Goal: Task Accomplishment & Management: Use online tool/utility

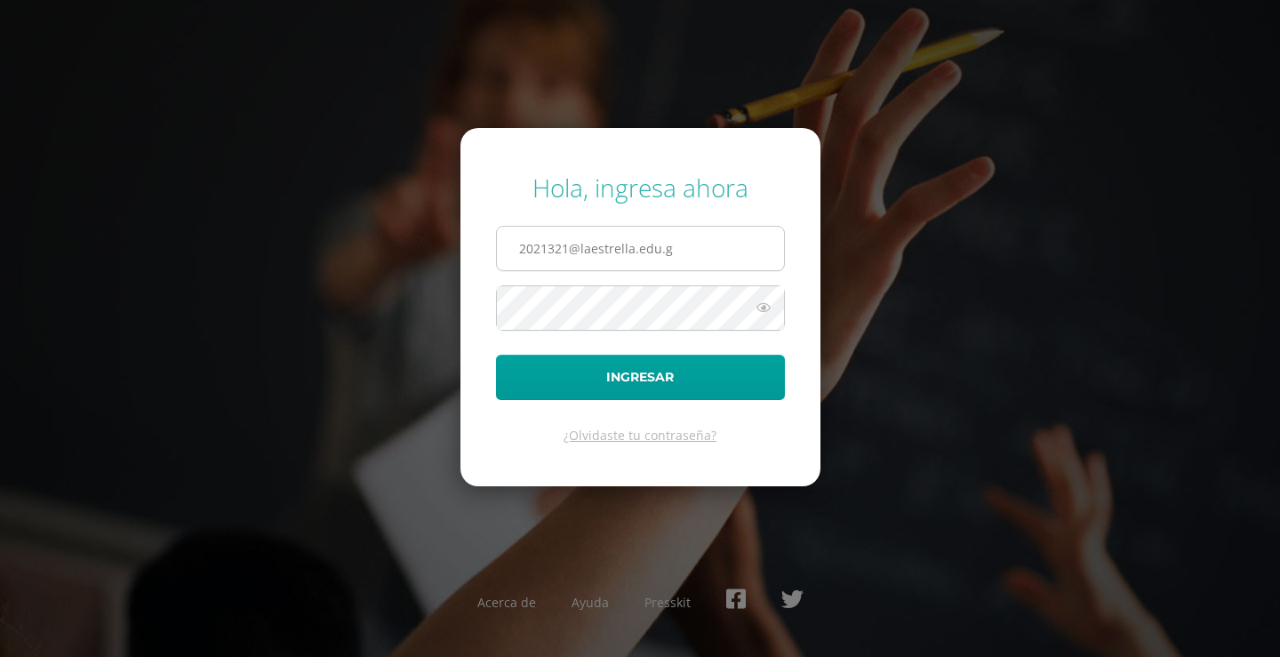
click at [705, 252] on input "2021321@laestrella.edu.g" at bounding box center [640, 249] width 287 height 44
type input "2"
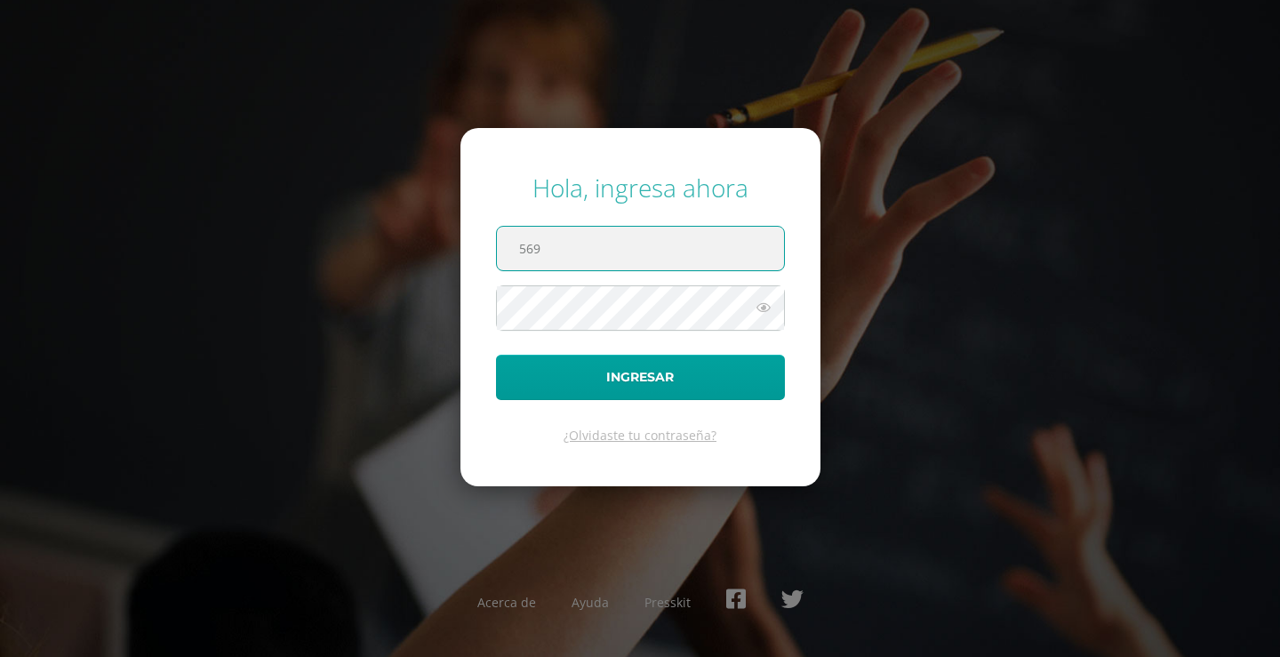
drag, startPoint x: 617, startPoint y: 244, endPoint x: 625, endPoint y: 217, distance: 28.7
click at [625, 217] on form "Hola, ingresa ahora 569 Ingresar ¿Olvidaste tu contraseña?" at bounding box center [640, 306] width 360 height 357
type input "[EMAIL_ADDRESS][DOMAIN_NAME]"
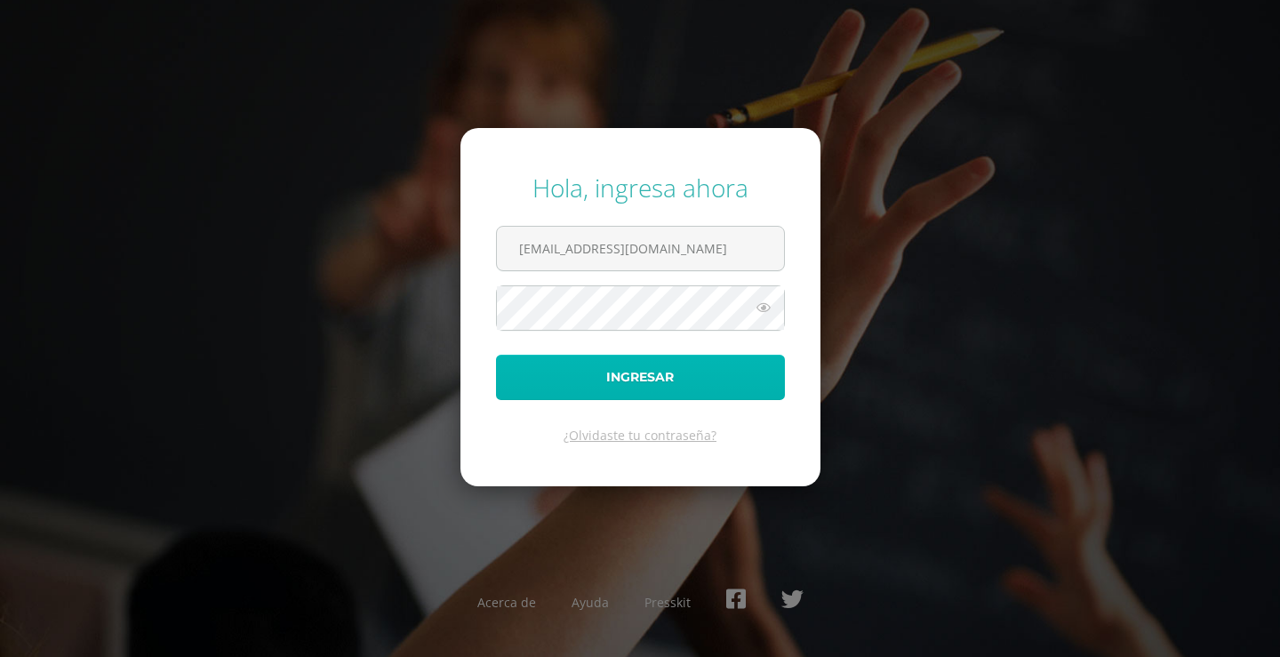
click at [633, 366] on button "Ingresar" at bounding box center [640, 377] width 289 height 45
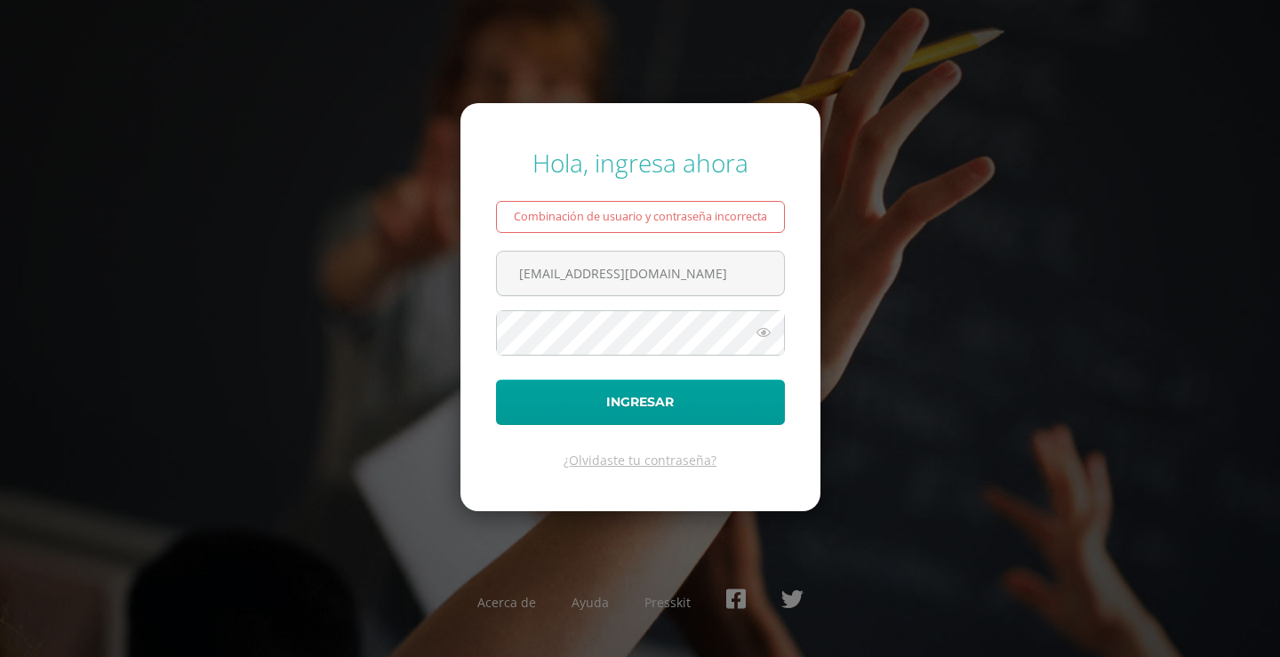
click at [757, 335] on icon at bounding box center [763, 332] width 23 height 21
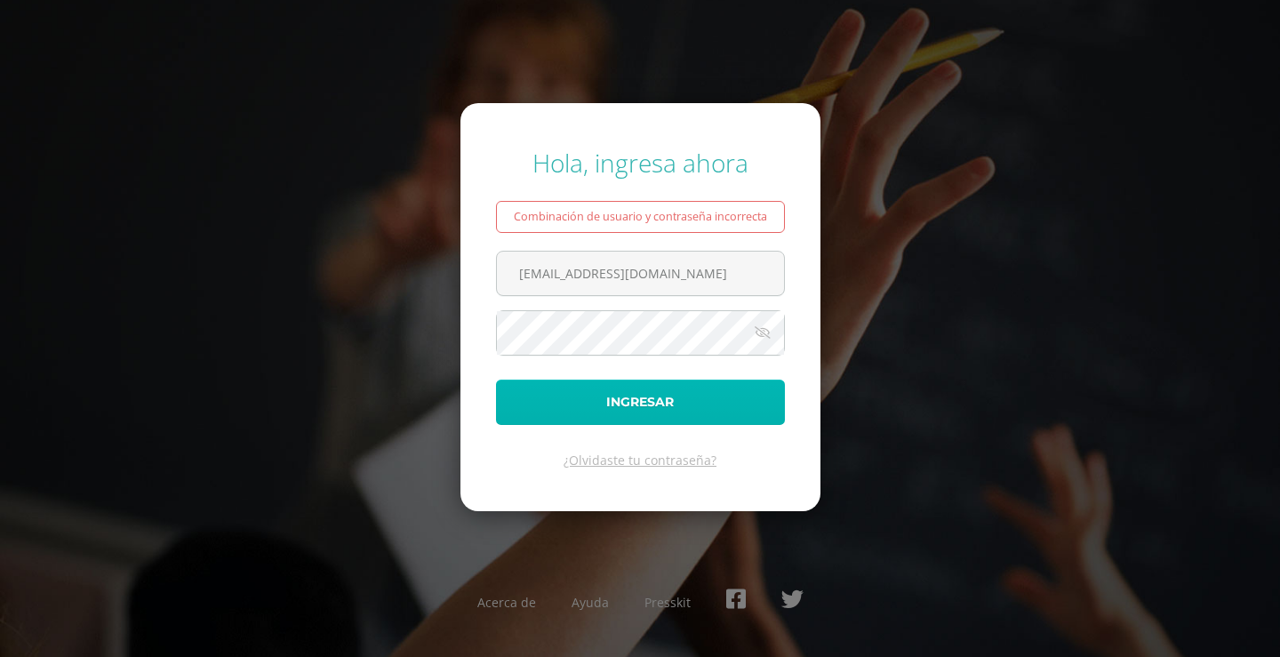
click at [521, 409] on button "Ingresar" at bounding box center [640, 402] width 289 height 45
click at [707, 396] on button "Ingresar" at bounding box center [640, 402] width 289 height 45
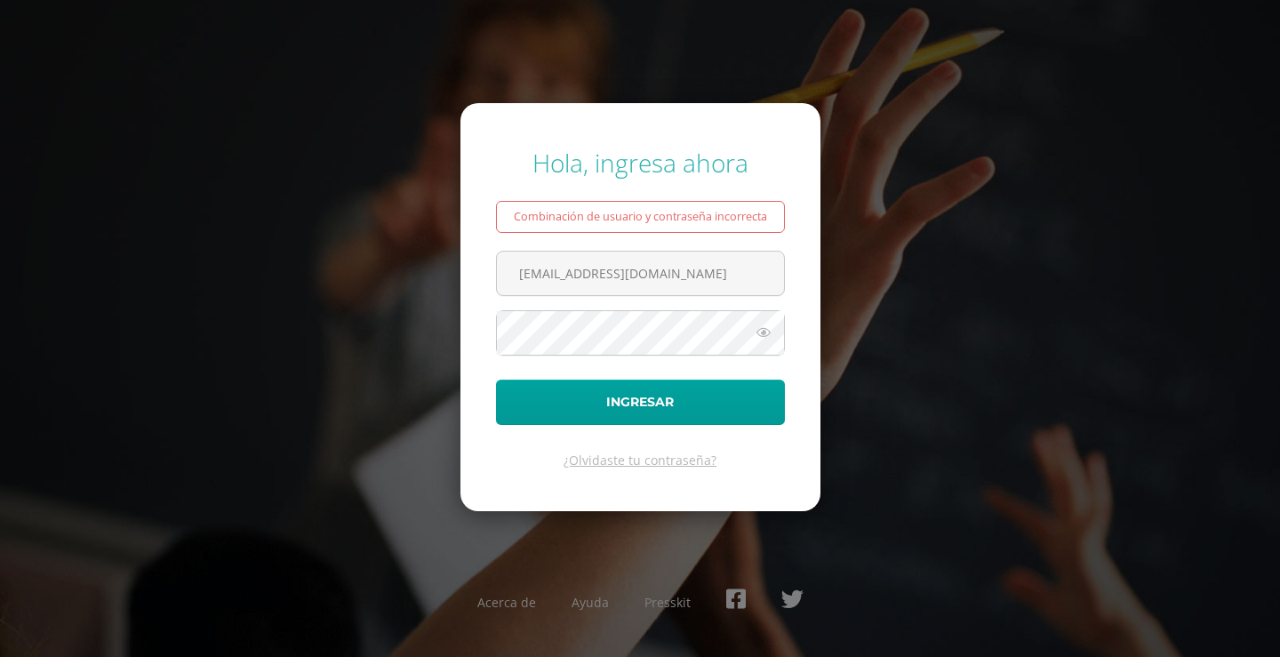
click at [763, 333] on icon at bounding box center [763, 332] width 23 height 21
click at [487, 336] on form "Hola, ingresa ahora Combinación de usuario y contraseña incorrecta [EMAIL_ADDRE…" at bounding box center [640, 306] width 360 height 407
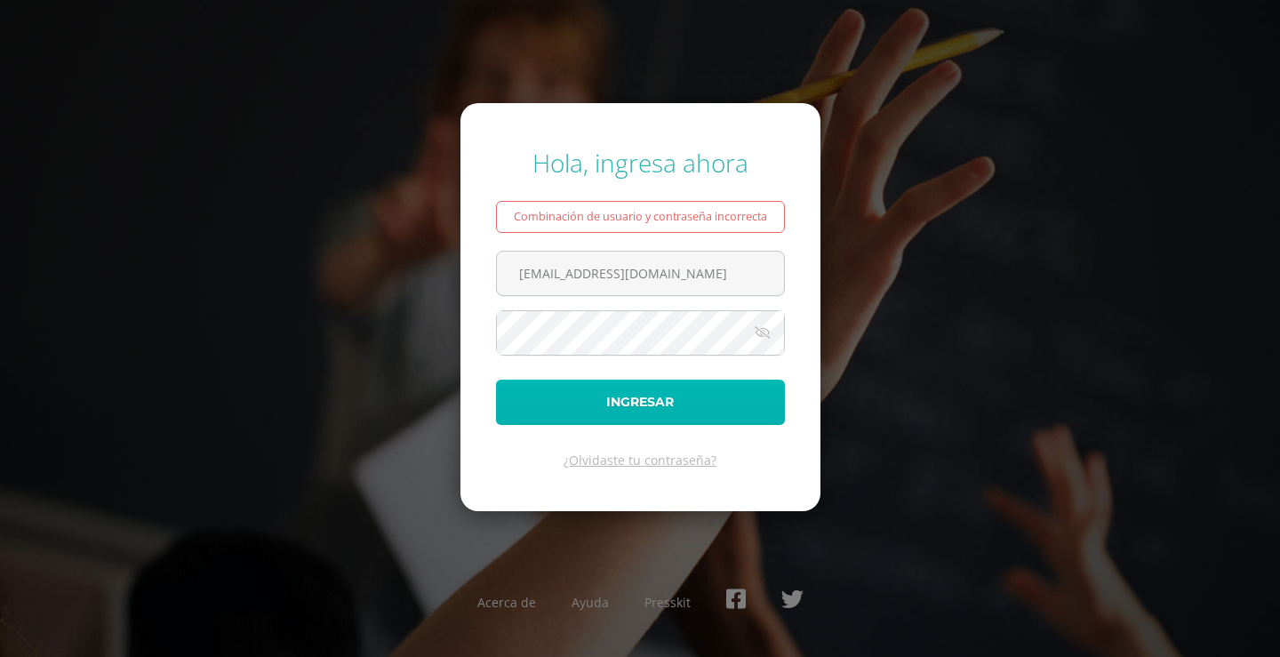
click at [526, 412] on button "Ingresar" at bounding box center [640, 402] width 289 height 45
click at [649, 409] on button "Ingresar" at bounding box center [640, 402] width 289 height 45
click at [613, 387] on button "Ingresar" at bounding box center [640, 402] width 289 height 45
click at [618, 392] on button "Ingresar" at bounding box center [640, 402] width 289 height 45
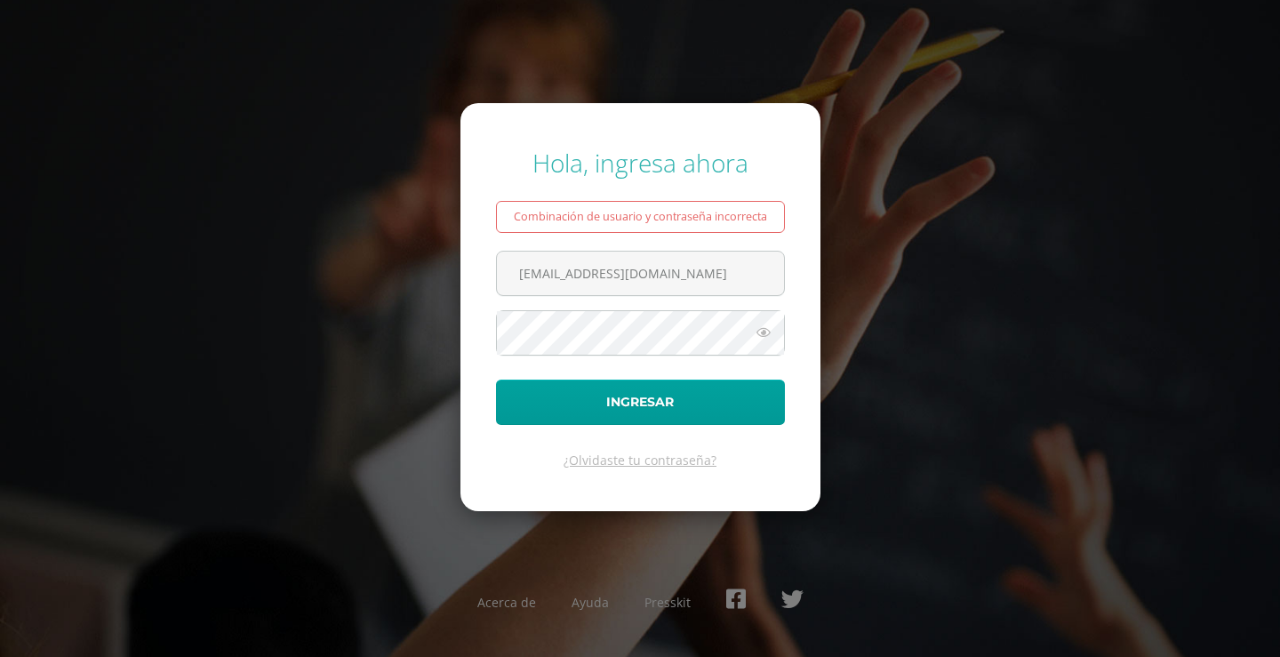
click at [765, 333] on icon at bounding box center [763, 332] width 23 height 21
click at [489, 299] on form "Hola, ingresa ahora Combinación de usuario y contraseña incorrecta 569@laestrel…" at bounding box center [640, 306] width 360 height 407
click at [593, 271] on input "[EMAIL_ADDRESS][DOMAIN_NAME]" at bounding box center [640, 274] width 287 height 44
click at [705, 272] on input "569@laestrella.edu.gt" at bounding box center [640, 274] width 287 height 44
type input "[EMAIL_ADDRESS][DOMAIN_NAME]"
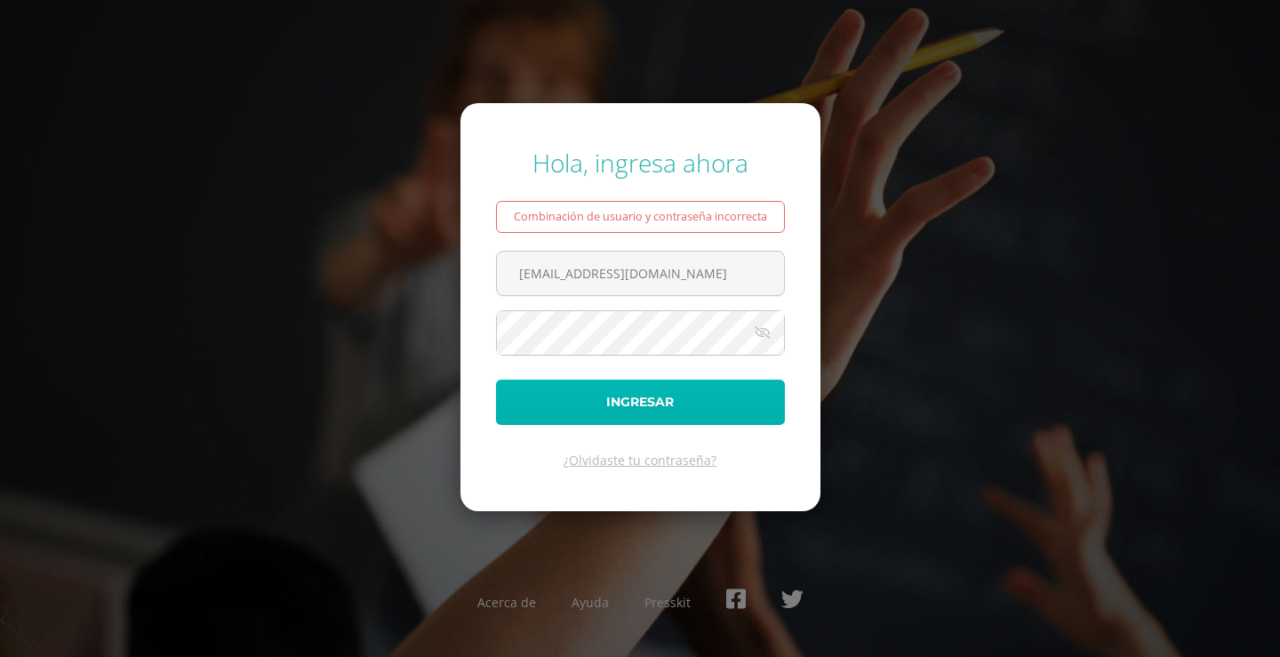
click at [591, 384] on button "Ingresar" at bounding box center [640, 402] width 289 height 45
click at [610, 384] on button "Ingresar" at bounding box center [640, 402] width 289 height 45
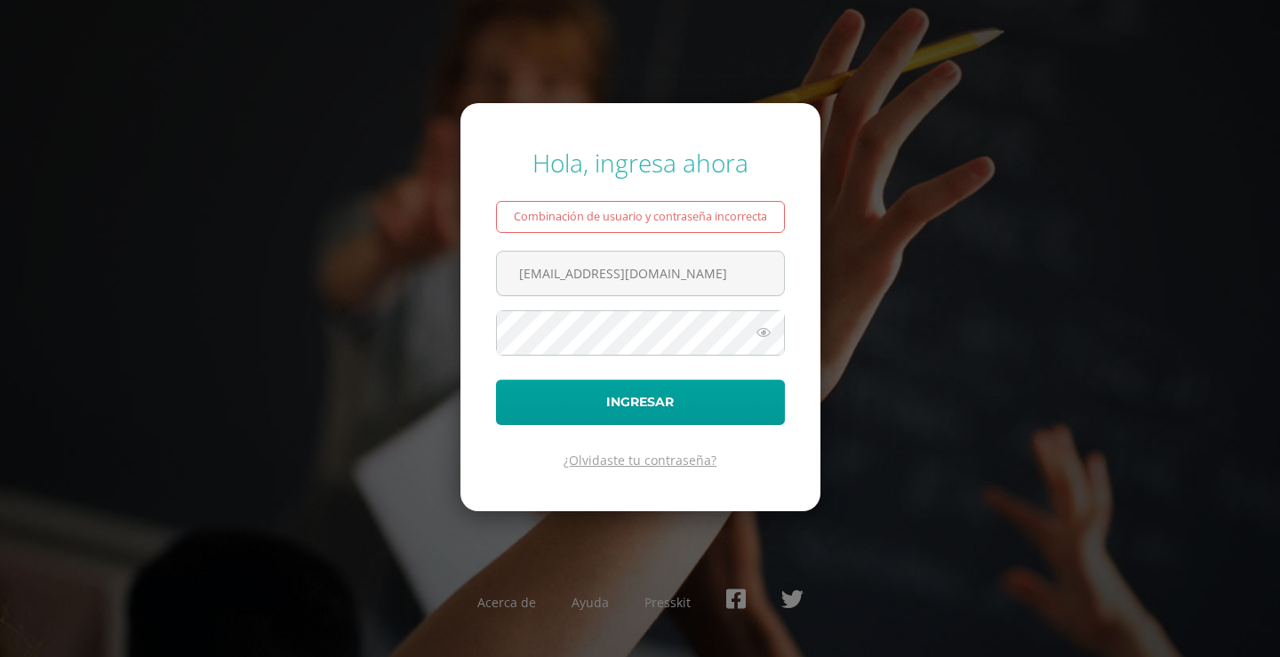
click at [633, 460] on link "¿Olvidaste tu contraseña?" at bounding box center [640, 460] width 153 height 17
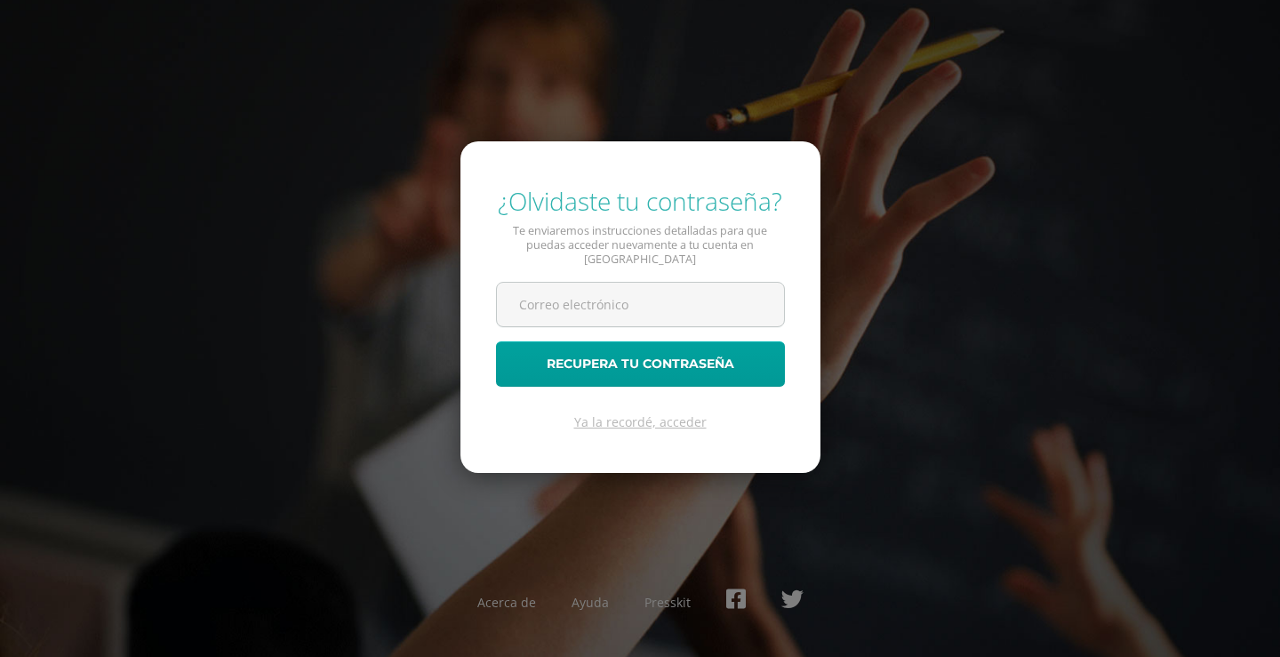
click at [569, 181] on form "¿Olvidaste tu contraseña? Te enviaremos instrucciones detalladas para que pueda…" at bounding box center [640, 307] width 360 height 332
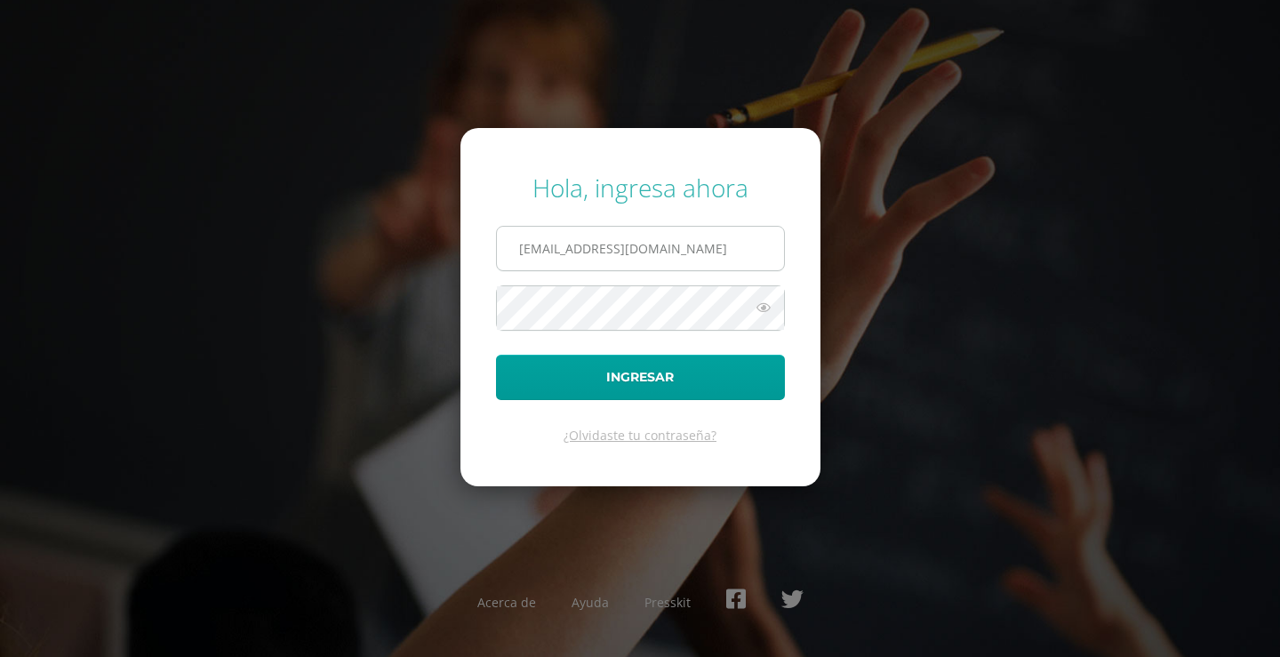
click at [691, 254] on input "[EMAIL_ADDRESS][DOMAIN_NAME]" at bounding box center [640, 249] width 287 height 44
type input "2"
type input "[EMAIL_ADDRESS][DOMAIN_NAME]"
click at [769, 311] on icon at bounding box center [763, 307] width 23 height 21
click at [475, 307] on form "Hola, ingresa ahora [EMAIL_ADDRESS][DOMAIN_NAME] Ingresar ¿Olvidaste tu contras…" at bounding box center [640, 306] width 360 height 357
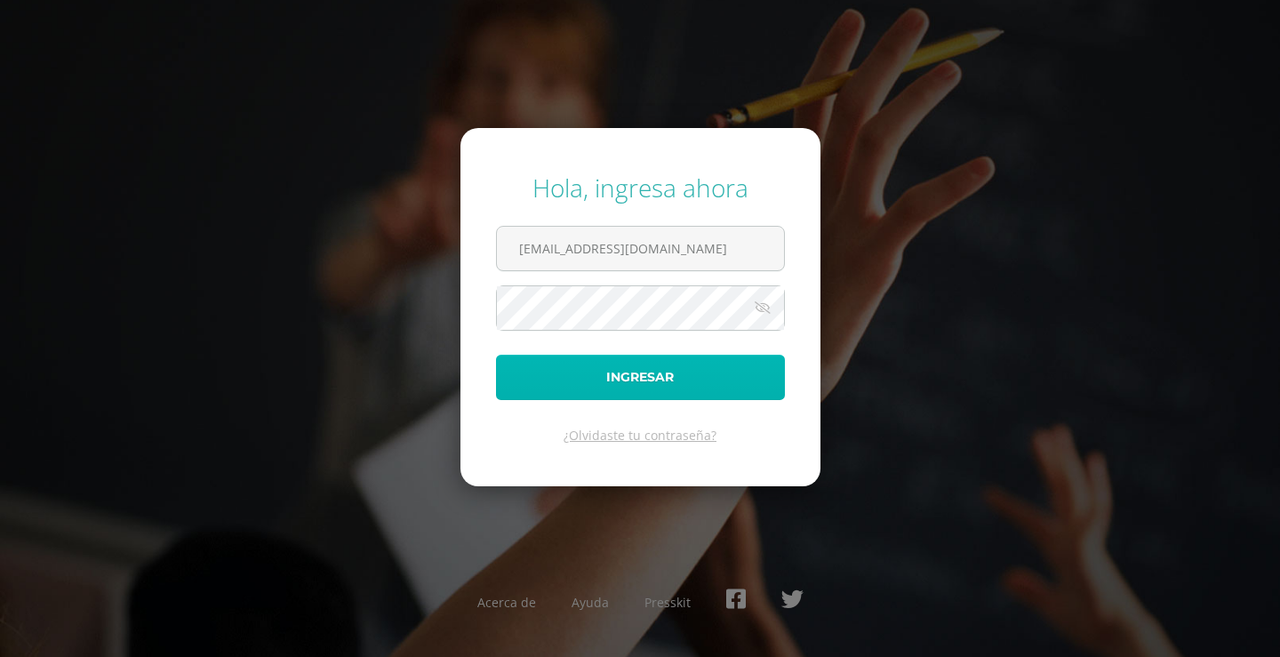
click at [596, 364] on button "Ingresar" at bounding box center [640, 377] width 289 height 45
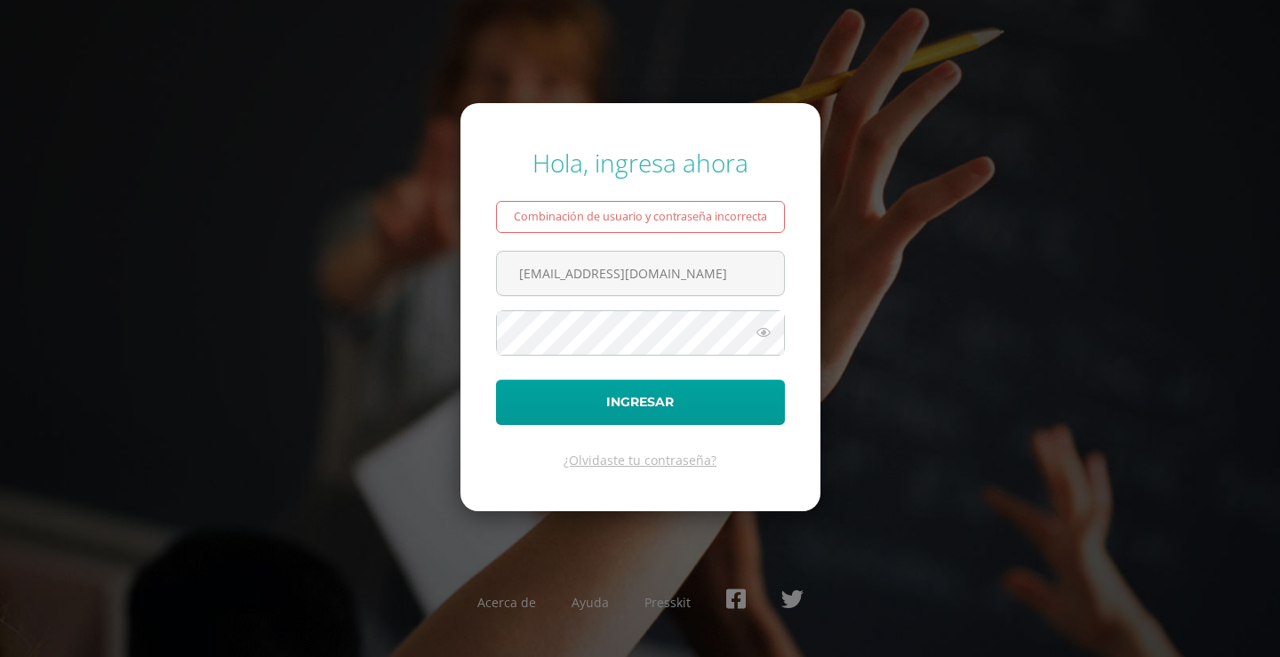
click at [692, 221] on div "Combinación de usuario y contraseña incorrecta" at bounding box center [640, 217] width 289 height 32
drag, startPoint x: 762, startPoint y: 332, endPoint x: 752, endPoint y: 329, distance: 10.1
click at [755, 330] on icon at bounding box center [763, 332] width 23 height 21
click at [795, 375] on form "Hola, ingresa ahora Combinación de usuario y contraseña incorrecta 569@laestrel…" at bounding box center [640, 306] width 360 height 407
click at [767, 329] on icon at bounding box center [762, 332] width 25 height 21
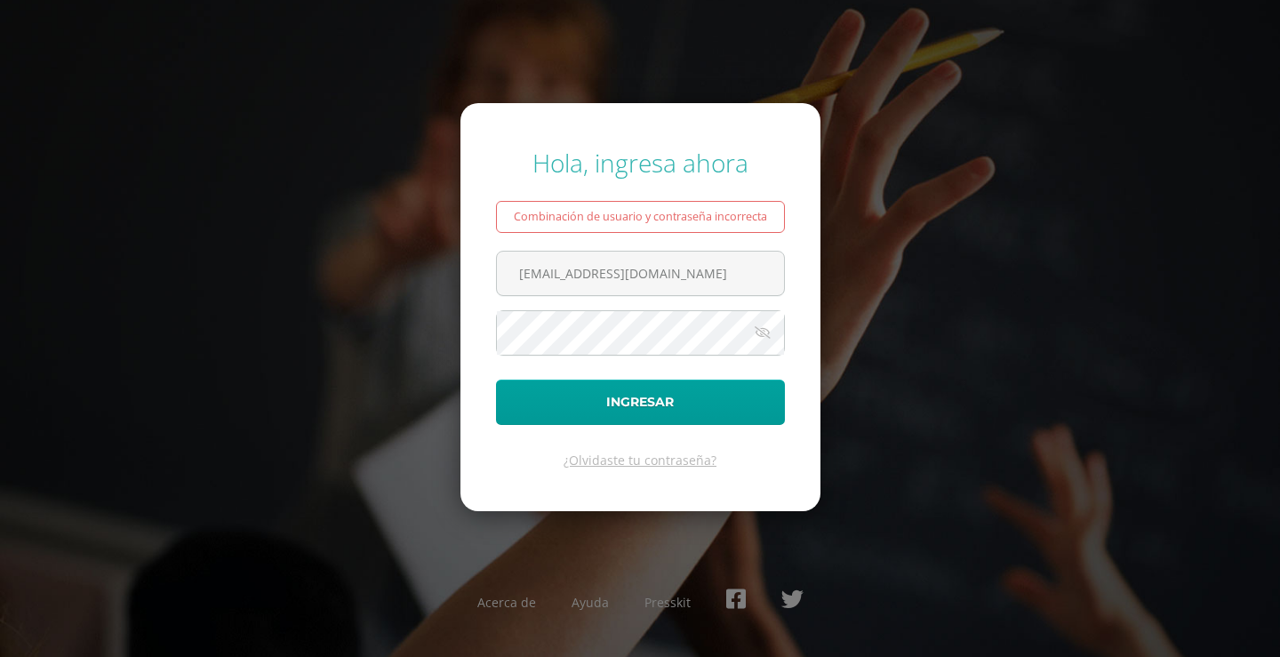
click at [767, 329] on icon at bounding box center [762, 332] width 25 height 21
click at [759, 329] on icon at bounding box center [762, 332] width 25 height 21
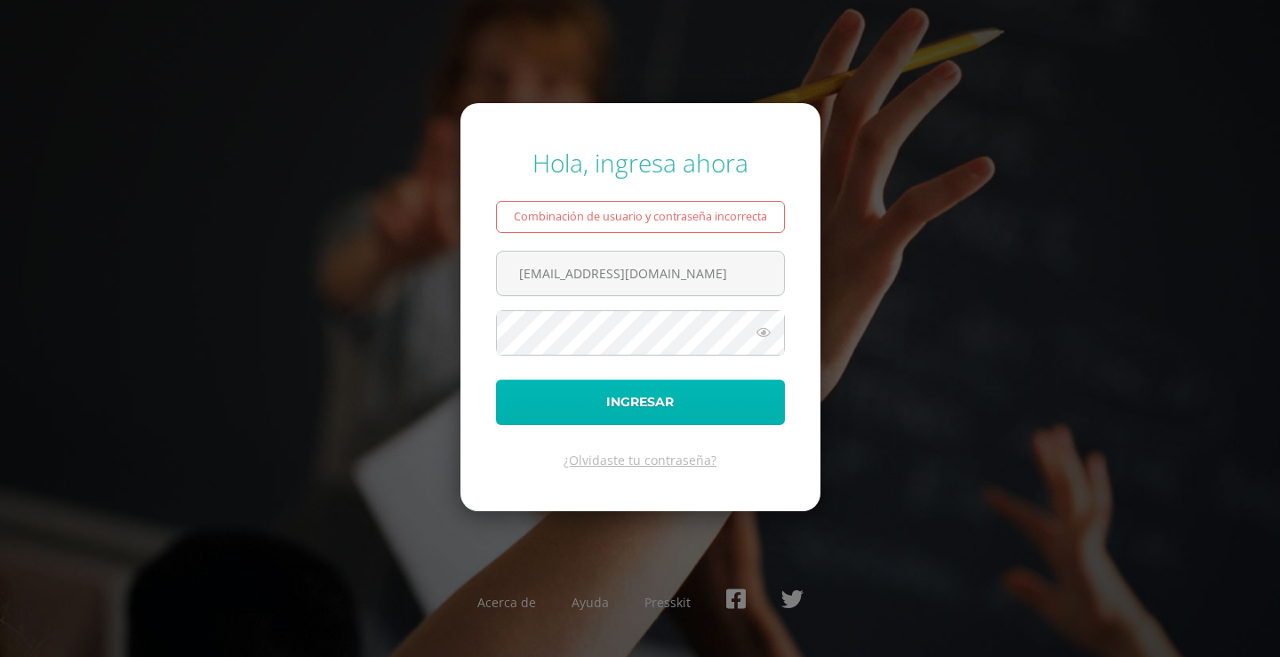
click at [727, 390] on button "Ingresar" at bounding box center [640, 402] width 289 height 45
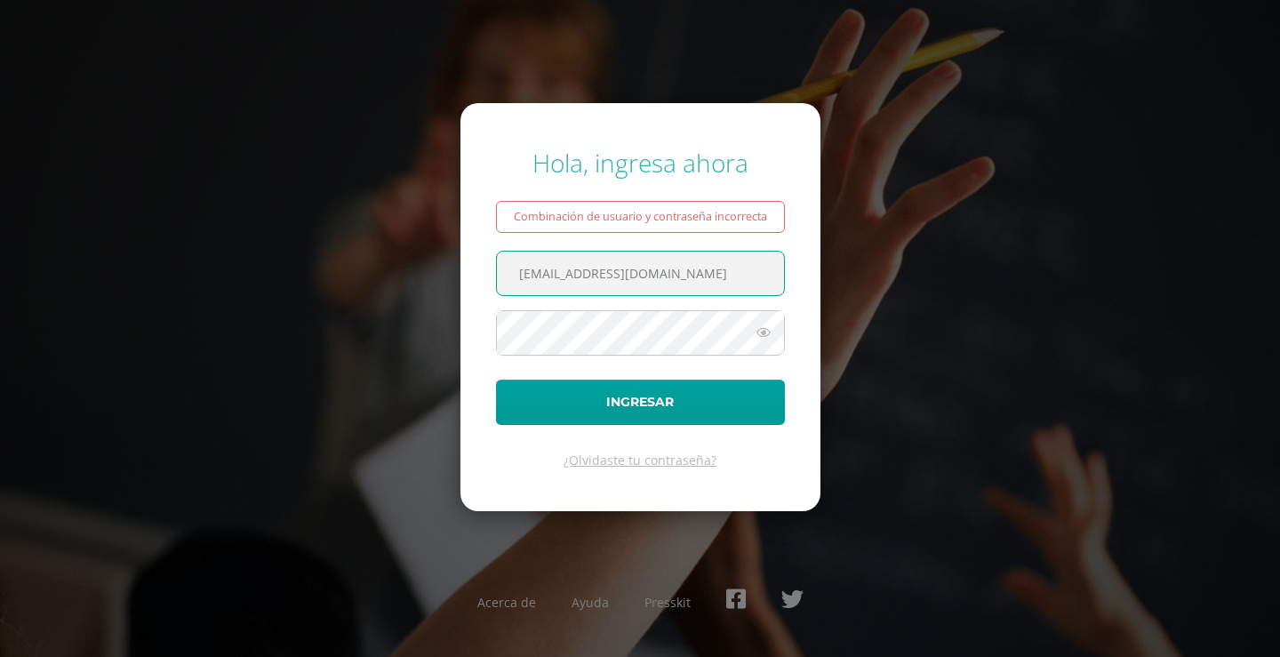
click at [693, 272] on input "[EMAIL_ADDRESS][DOMAIN_NAME]" at bounding box center [640, 274] width 287 height 44
type input "2021321@laestrella.edu.gt"
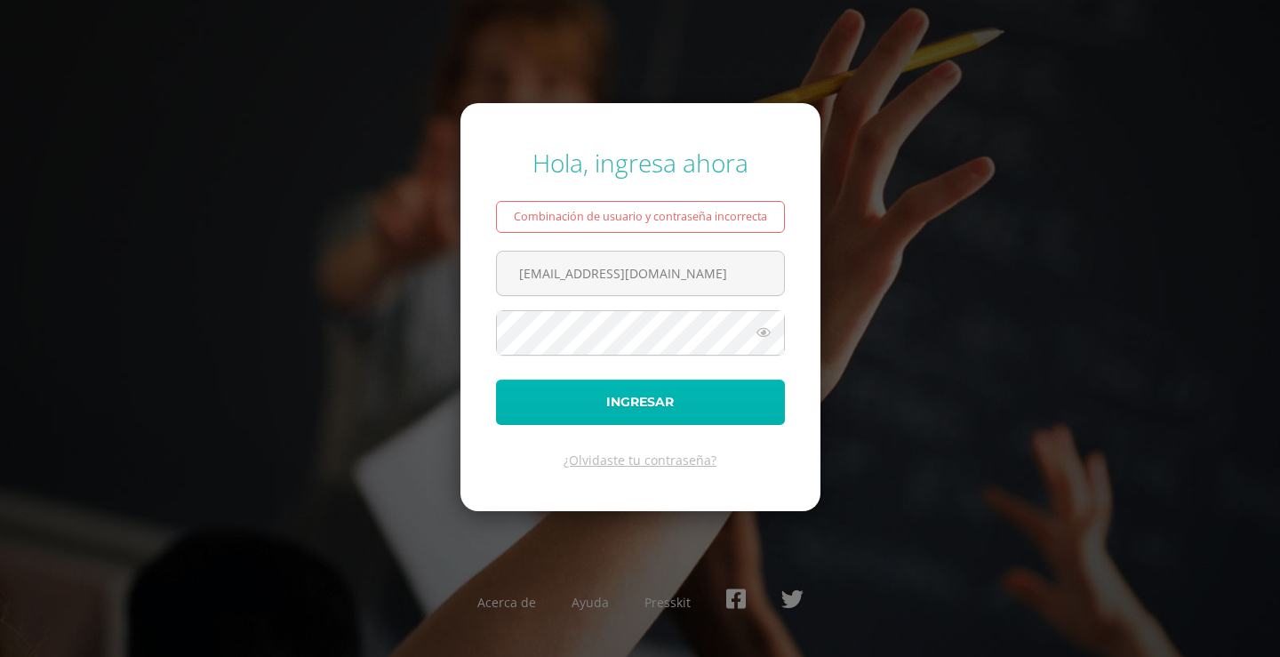
click at [648, 396] on button "Ingresar" at bounding box center [640, 402] width 289 height 45
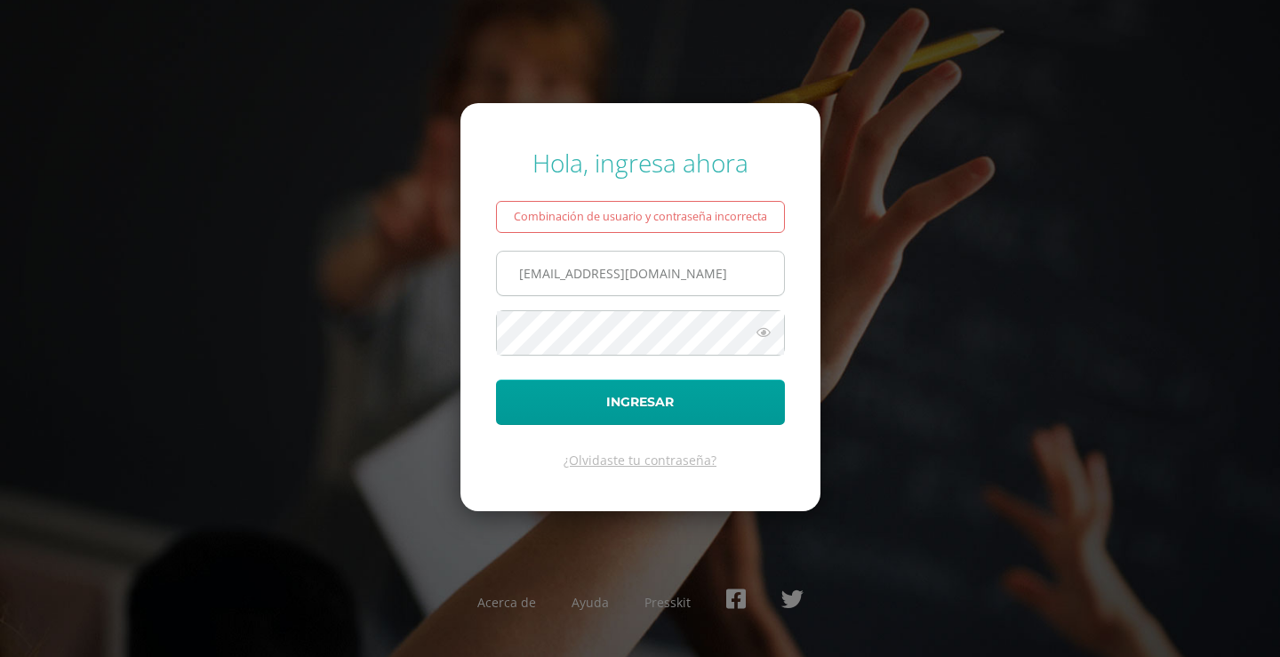
click at [733, 284] on input "[EMAIL_ADDRESS][DOMAIN_NAME]" at bounding box center [640, 274] width 287 height 44
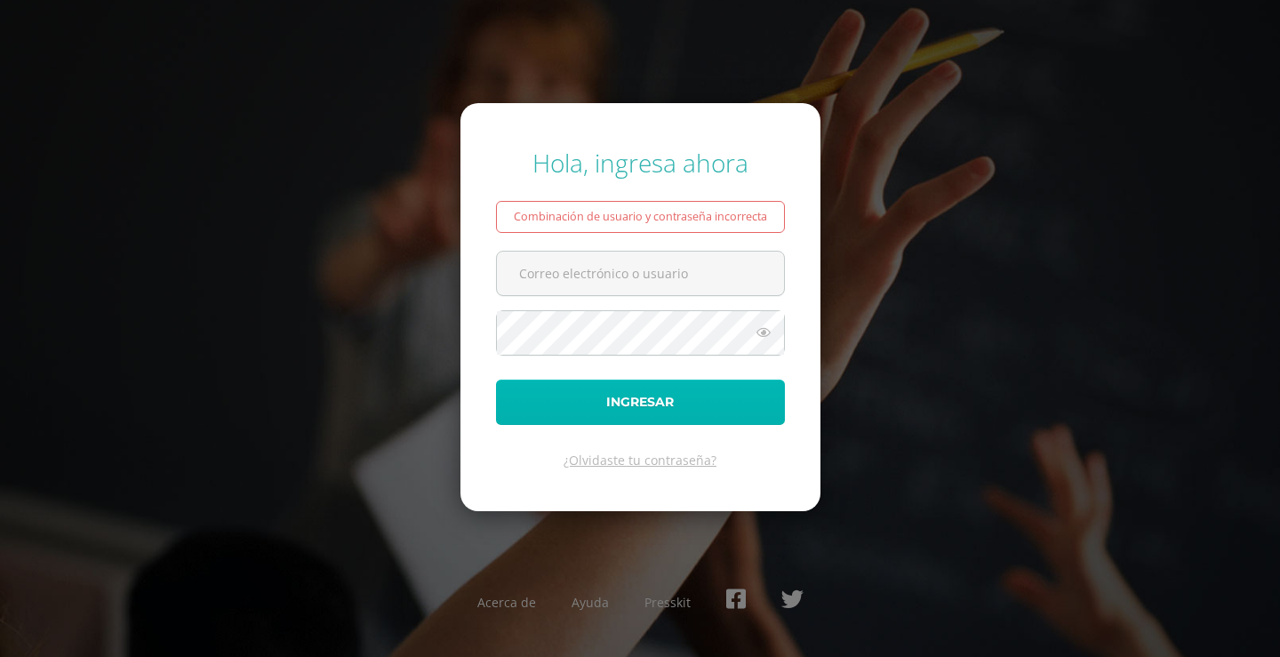
click at [673, 387] on button "Ingresar" at bounding box center [640, 402] width 289 height 45
type input "[EMAIL_ADDRESS][DOMAIN_NAME]"
click at [649, 410] on button "Ingresar" at bounding box center [640, 402] width 289 height 45
click at [646, 400] on button "Ingresar" at bounding box center [640, 402] width 289 height 45
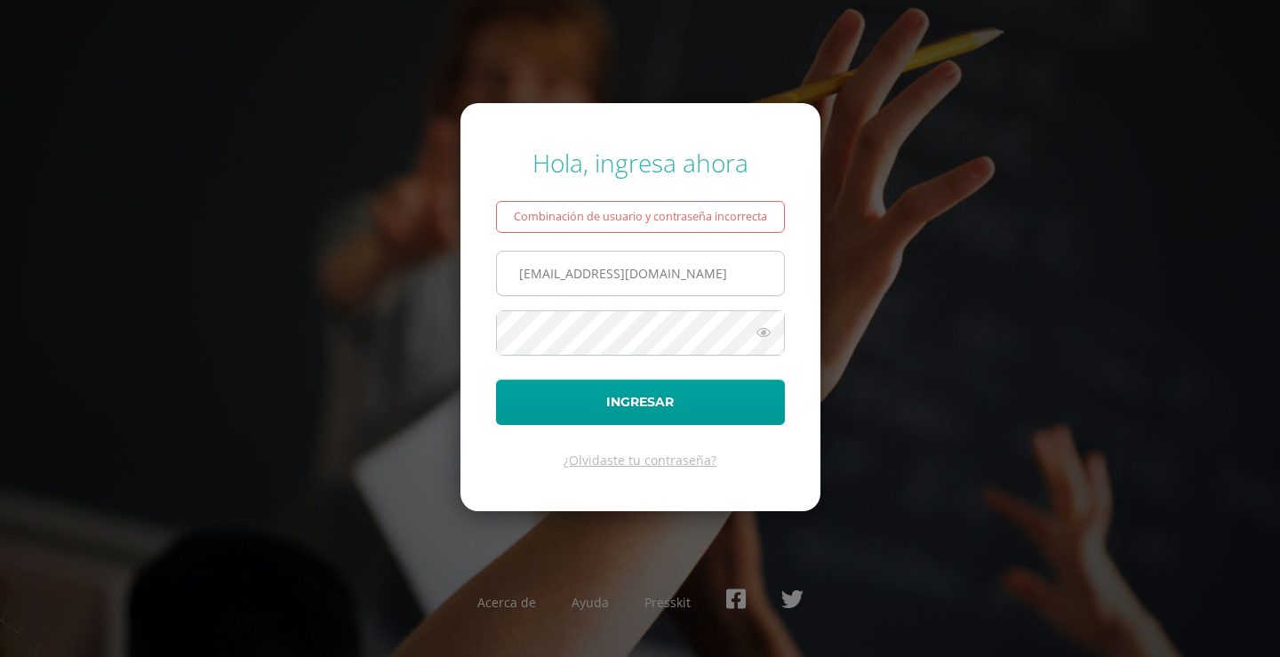
click at [707, 276] on input "[EMAIL_ADDRESS][DOMAIN_NAME]" at bounding box center [640, 274] width 287 height 44
type input "2"
type input "[EMAIL_ADDRESS][DOMAIN_NAME]"
click at [761, 335] on icon at bounding box center [763, 332] width 23 height 21
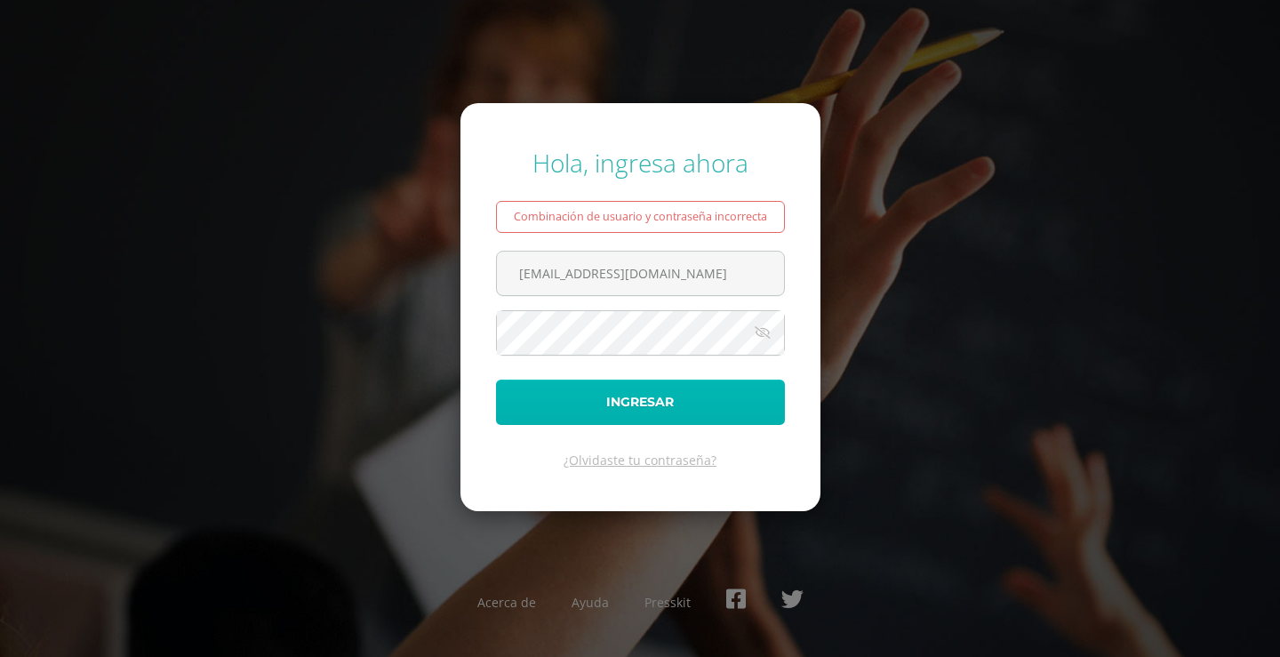
click at [508, 395] on button "Ingresar" at bounding box center [640, 402] width 289 height 45
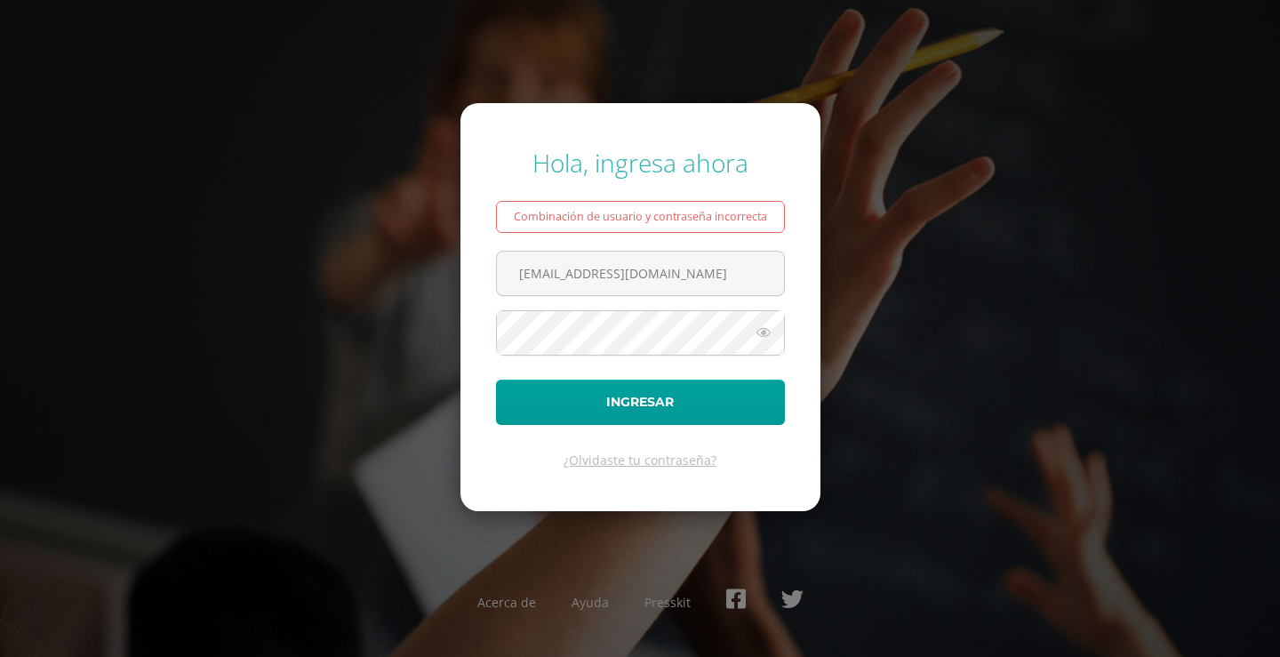
click at [771, 323] on icon at bounding box center [763, 332] width 23 height 21
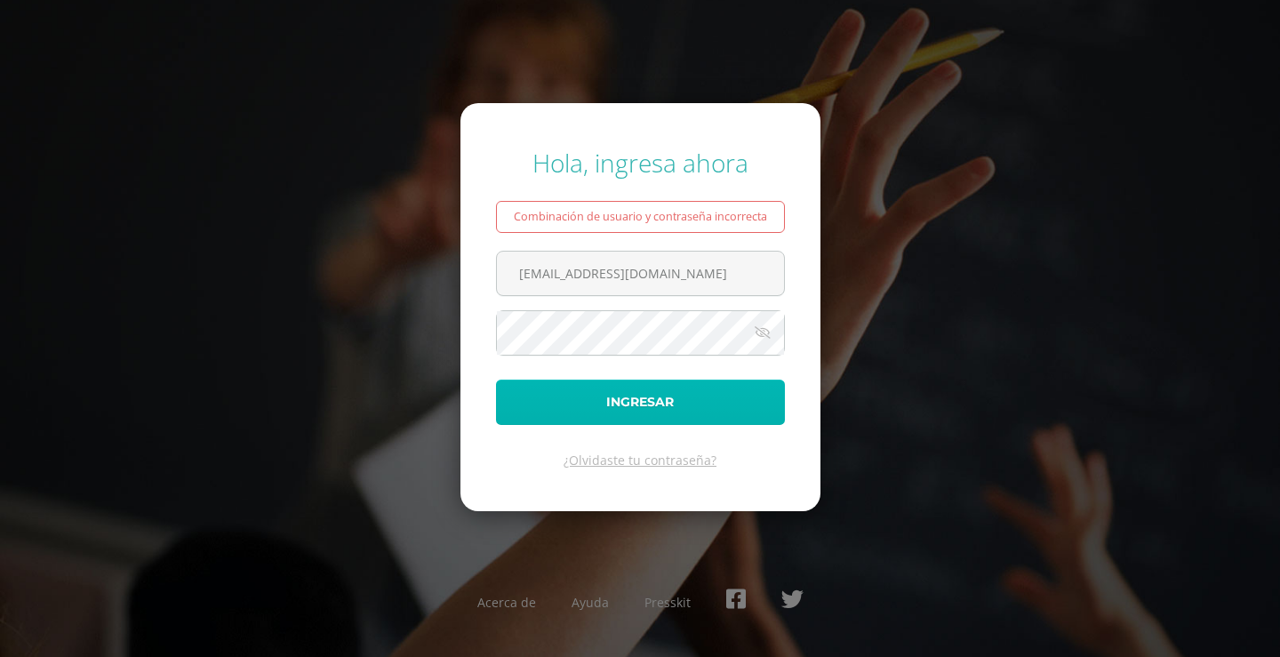
click at [511, 395] on button "Ingresar" at bounding box center [640, 402] width 289 height 45
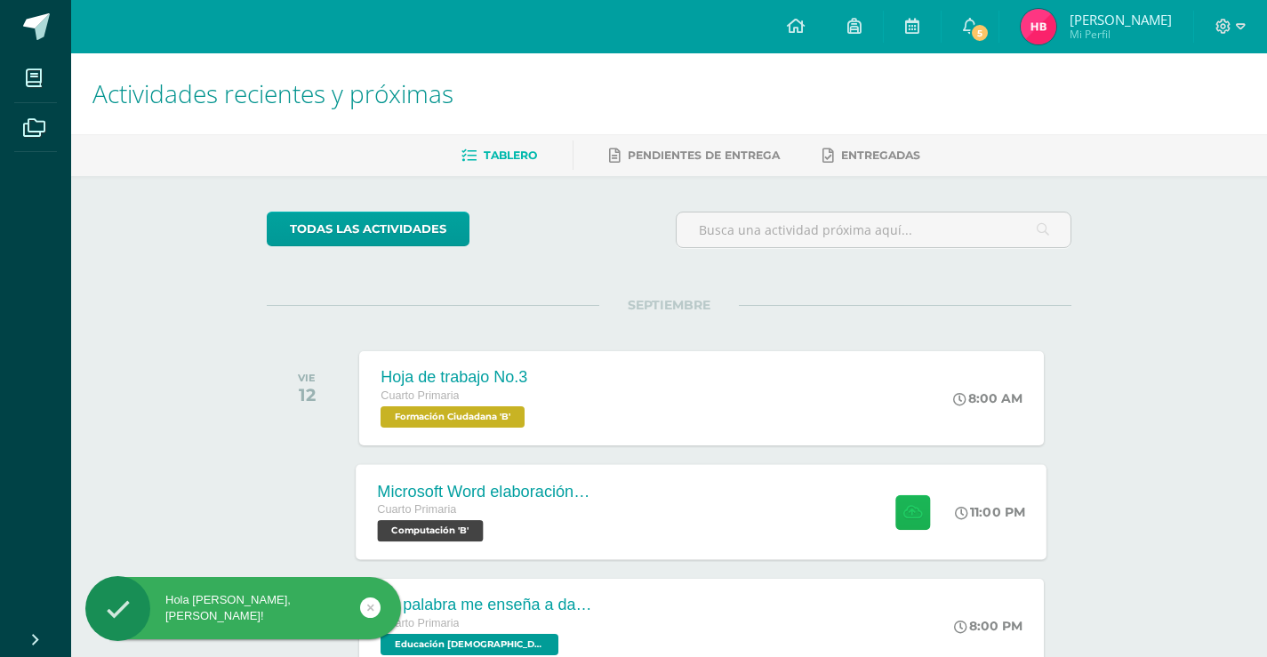
click at [915, 517] on icon at bounding box center [912, 511] width 19 height 15
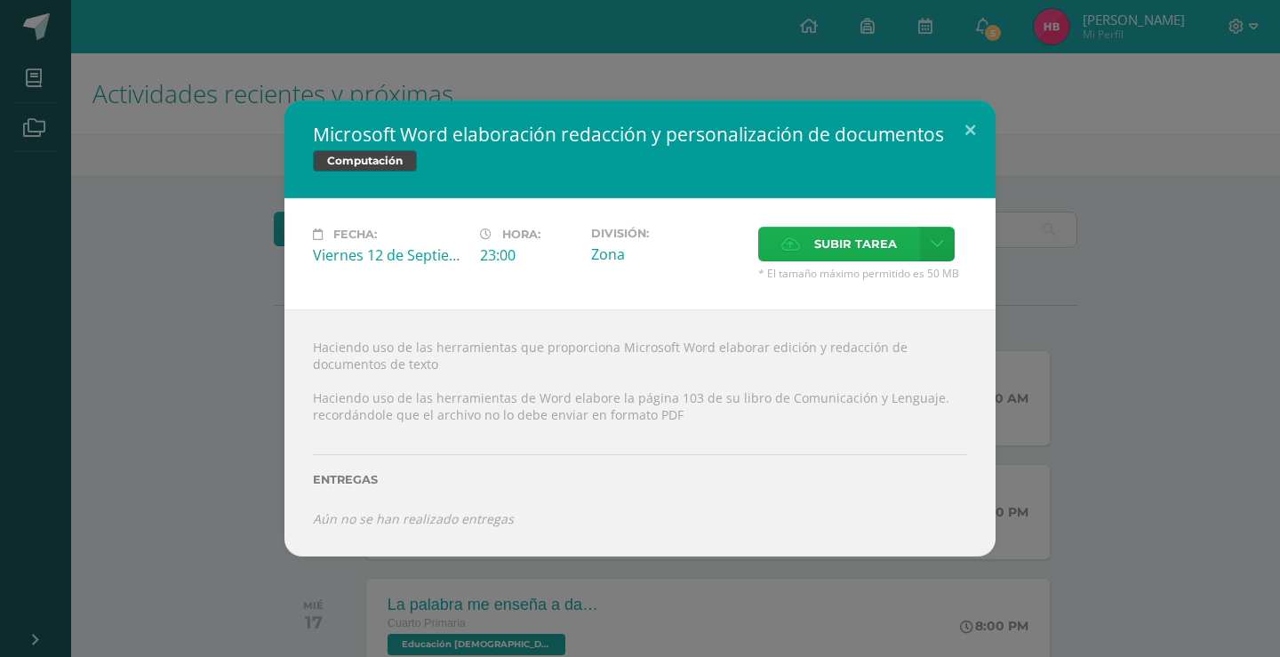
click at [879, 240] on span "Subir tarea" at bounding box center [855, 244] width 83 height 33
click at [0, 0] on input "Subir tarea" at bounding box center [0, 0] width 0 height 0
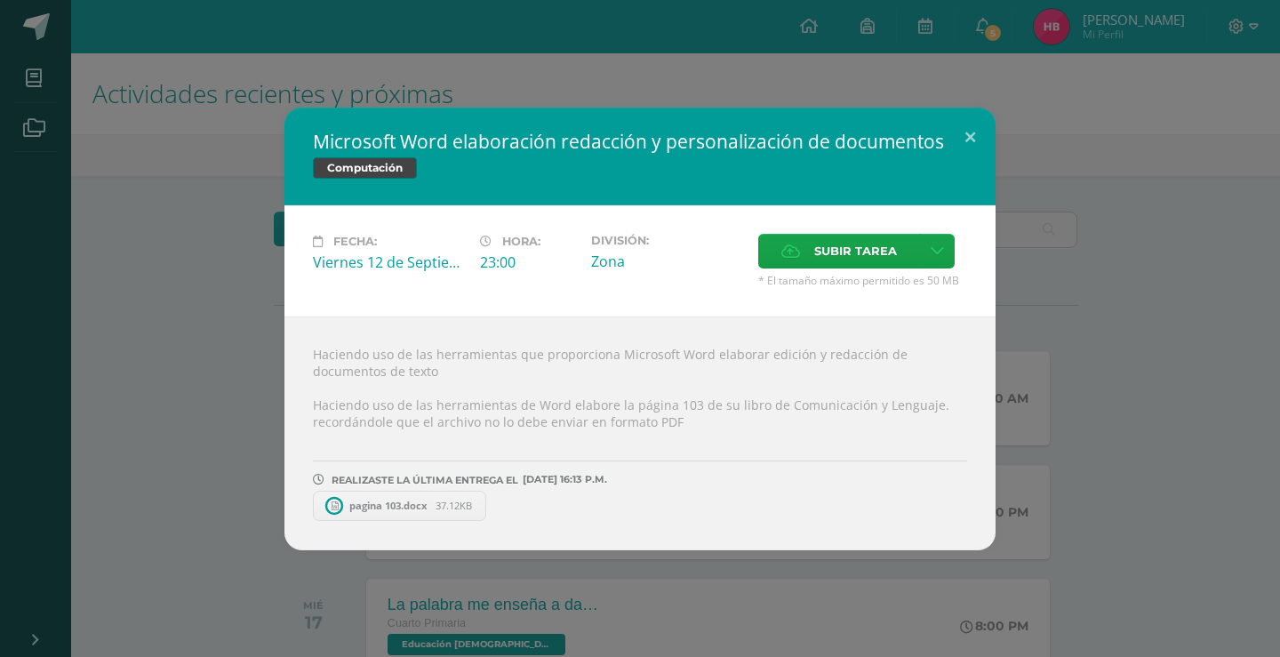
click at [180, 370] on div "Microsoft Word elaboración redacción y personalización de documentos Computació…" at bounding box center [640, 329] width 1266 height 443
